Goal: Task Accomplishment & Management: Use online tool/utility

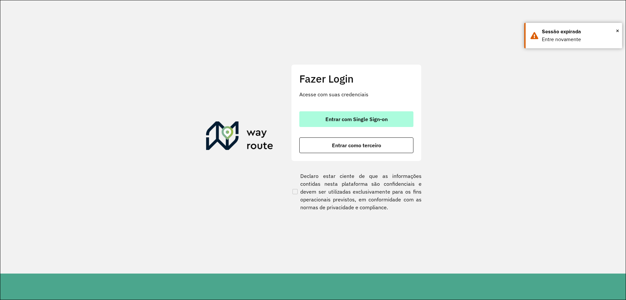
click at [384, 123] on button "Entrar com Single Sign-on" at bounding box center [356, 119] width 114 height 16
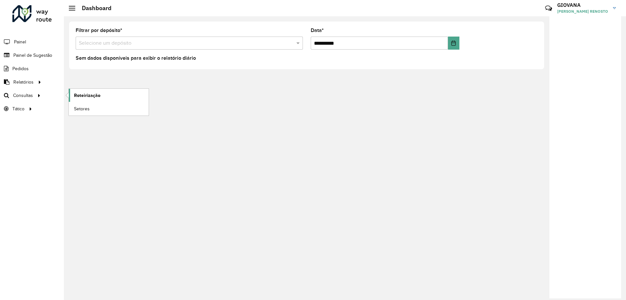
click at [96, 94] on span "Roteirização" at bounding box center [87, 95] width 26 height 7
click at [22, 57] on span "Painel de Sugestão" at bounding box center [33, 55] width 41 height 7
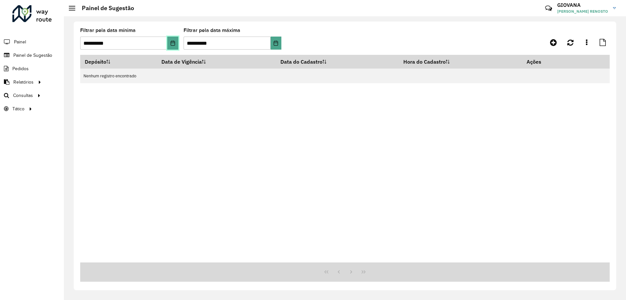
click at [175, 49] on button "Choose Date" at bounding box center [172, 43] width 11 height 13
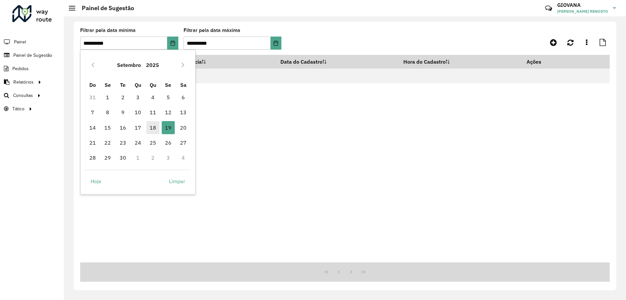
drag, startPoint x: 155, startPoint y: 127, endPoint x: 449, endPoint y: 38, distance: 306.6
click at [156, 127] on span "18" at bounding box center [152, 127] width 13 height 13
type input "**********"
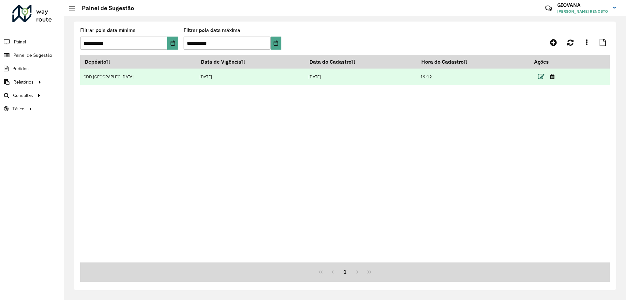
click at [538, 78] on icon at bounding box center [541, 76] width 7 height 7
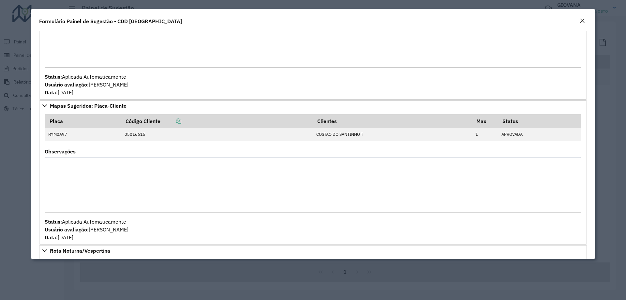
scroll to position [228, 0]
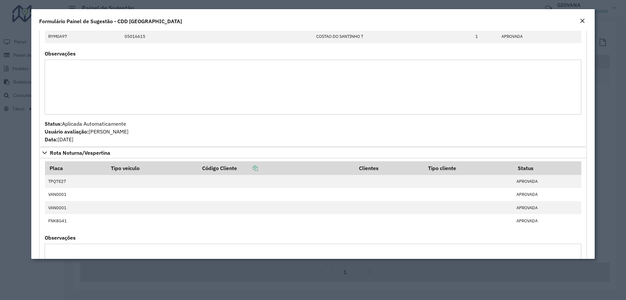
click at [613, 172] on modal-container "**********" at bounding box center [313, 150] width 626 height 300
click at [583, 19] on em "Close" at bounding box center [582, 20] width 5 height 5
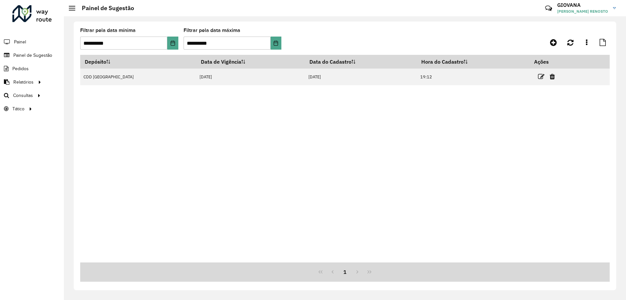
click at [35, 42] on li "Painel" at bounding box center [32, 42] width 64 height 14
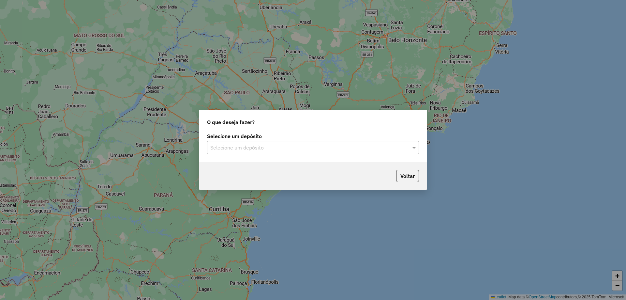
click at [232, 155] on div "Selecione um depósito Selecione um depósito" at bounding box center [313, 146] width 228 height 31
click at [238, 149] on input "text" at bounding box center [306, 148] width 192 height 8
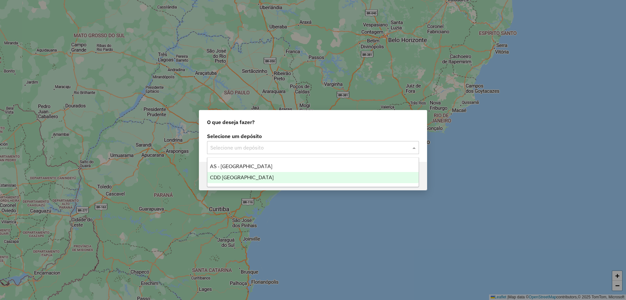
click at [241, 175] on span "CDD [GEOGRAPHIC_DATA]" at bounding box center [242, 177] width 64 height 6
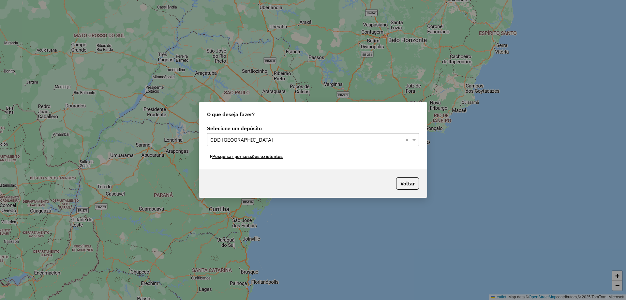
click at [259, 157] on button "Pesquisar por sessões existentes" at bounding box center [246, 156] width 79 height 10
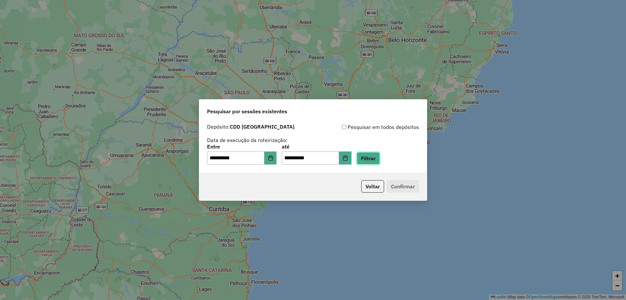
click at [380, 156] on button "Filtrar" at bounding box center [368, 158] width 23 height 12
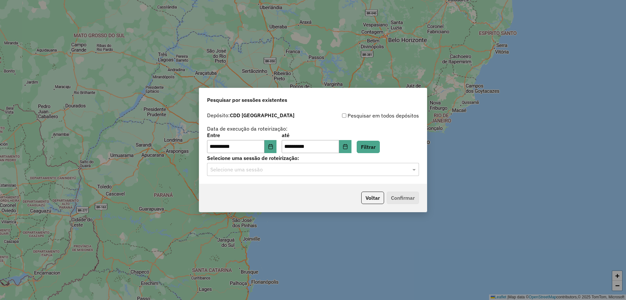
click at [256, 174] on div "Selecione uma sessão" at bounding box center [313, 169] width 212 height 13
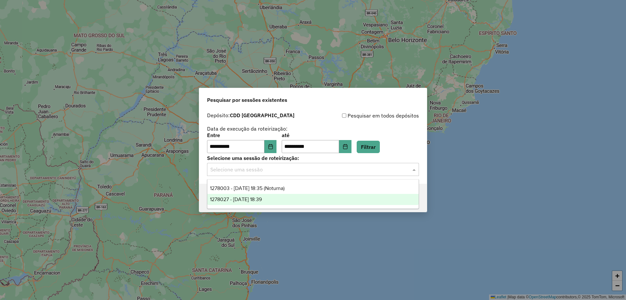
click at [260, 201] on span "1278027 - [DATE] 18:39" at bounding box center [236, 199] width 52 height 6
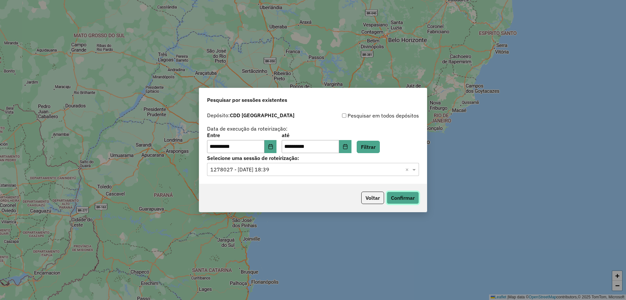
click at [398, 196] on button "Confirmar" at bounding box center [403, 197] width 32 height 12
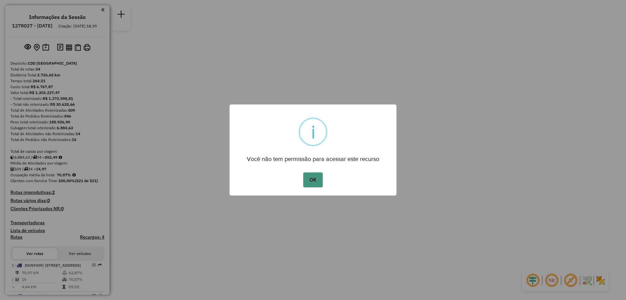
click at [309, 176] on button "OK" at bounding box center [312, 179] width 19 height 15
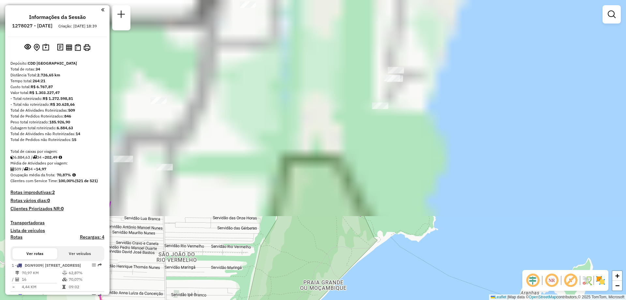
drag, startPoint x: 349, startPoint y: 61, endPoint x: 367, endPoint y: 280, distance: 219.1
click at [367, 280] on div "Janela de atendimento Grade de atendimento Capacidade Transportadoras Veículos …" at bounding box center [313, 150] width 626 height 300
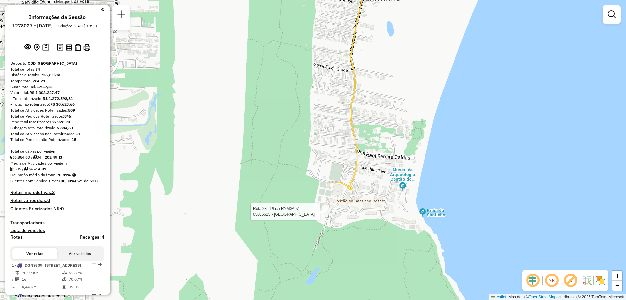
select select "**********"
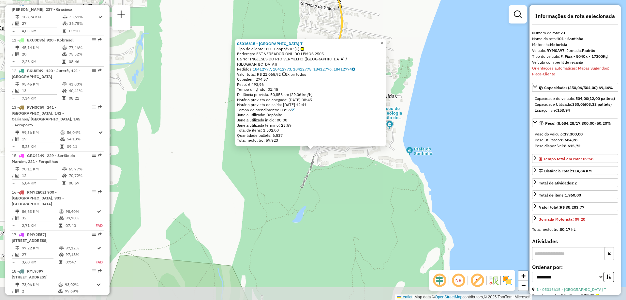
scroll to position [1033, 0]
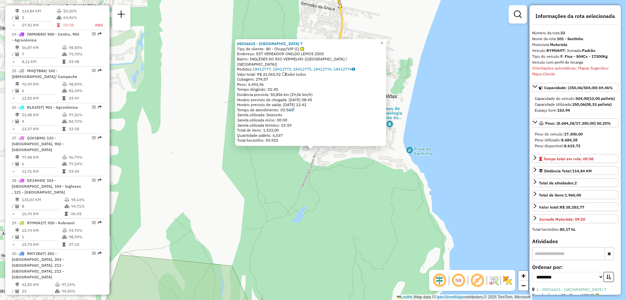
click at [351, 202] on div "05016615 - COSTAO DO SANTINHO T Tipo de cliente: 80 - Chopp/VIP (C) Endereço: E…" at bounding box center [313, 150] width 626 height 300
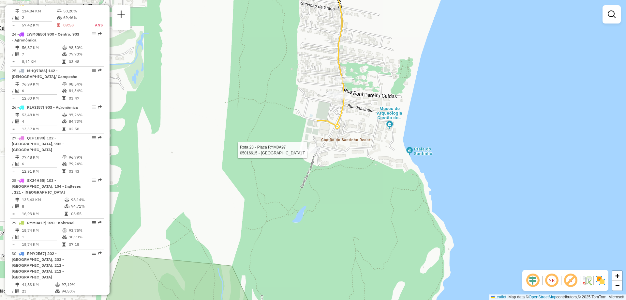
select select "**********"
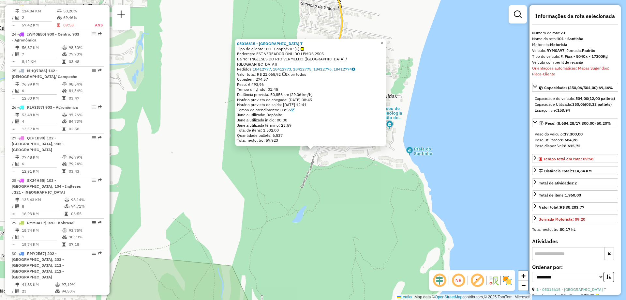
click at [350, 194] on div "05016615 - COSTAO DO SANTINHO T Tipo de cliente: 80 - Chopp/VIP (C) Endereço: E…" at bounding box center [313, 150] width 626 height 300
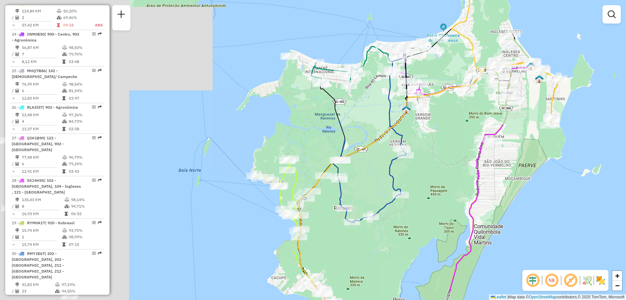
drag, startPoint x: 268, startPoint y: 220, endPoint x: 456, endPoint y: 182, distance: 191.8
click at [456, 182] on div "Janela de atendimento Grade de atendimento Capacidade Transportadoras Veículos …" at bounding box center [313, 150] width 626 height 300
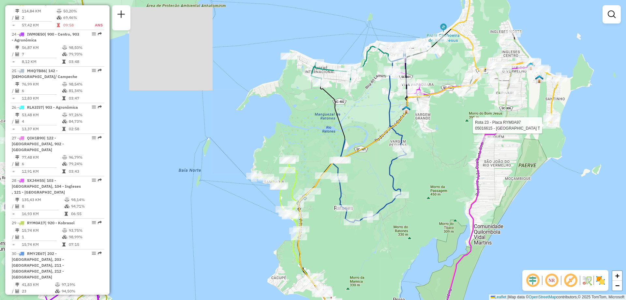
select select "**********"
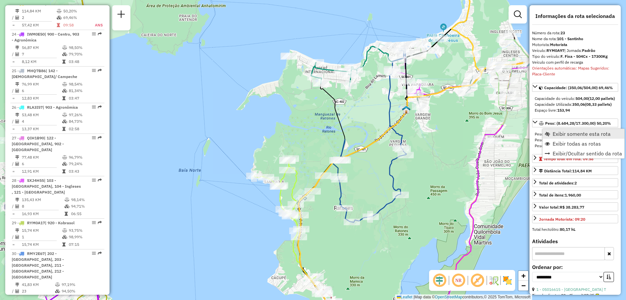
click at [581, 134] on span "Exibir somente esta rota" at bounding box center [582, 133] width 58 height 5
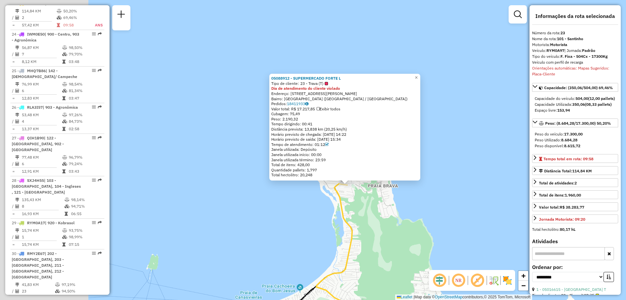
drag, startPoint x: 307, startPoint y: 175, endPoint x: 436, endPoint y: 205, distance: 132.3
click at [436, 205] on div "05088912 - SUPERMERCADO FORTE L Tipo de cliente: 23 - Trava (T) Dia de atendime…" at bounding box center [313, 150] width 626 height 300
